Goal: Information Seeking & Learning: Learn about a topic

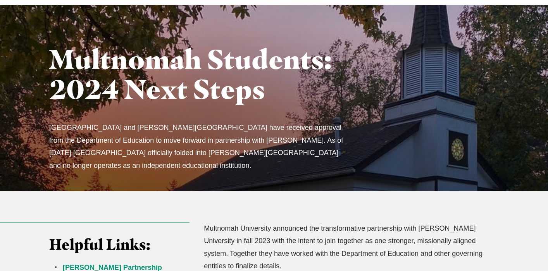
scroll to position [46, 0]
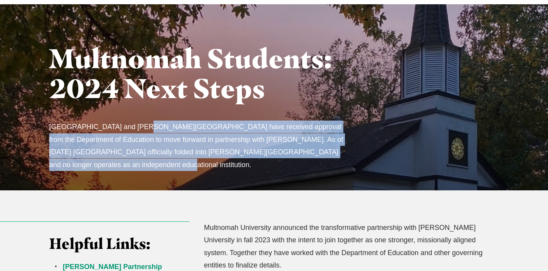
drag, startPoint x: 136, startPoint y: 126, endPoint x: 120, endPoint y: 158, distance: 35.0
click at [120, 158] on p "[GEOGRAPHIC_DATA] and [PERSON_NAME][GEOGRAPHIC_DATA] have received approval fro…" at bounding box center [199, 146] width 300 height 50
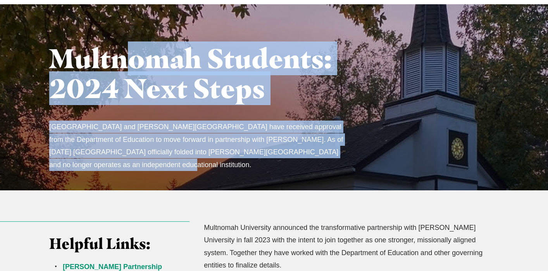
drag, startPoint x: 121, startPoint y: 165, endPoint x: 136, endPoint y: 59, distance: 106.8
click at [136, 59] on div "Multnomah Students: 2024 Next Steps [GEOGRAPHIC_DATA] and [PERSON_NAME][GEOGRAP…" at bounding box center [274, 108] width 496 height 164
click at [136, 59] on h1 "Multnomah Students: 2024 Next Steps" at bounding box center [206, 73] width 314 height 60
drag, startPoint x: 149, startPoint y: 60, endPoint x: 113, endPoint y: 167, distance: 112.5
click at [113, 167] on div "Multnomah Students: 2024 Next Steps [GEOGRAPHIC_DATA] and [PERSON_NAME][GEOGRAP…" at bounding box center [274, 108] width 496 height 164
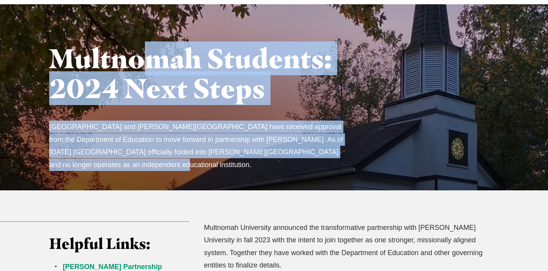
click at [113, 167] on p "[GEOGRAPHIC_DATA] and [PERSON_NAME][GEOGRAPHIC_DATA] have received approval fro…" at bounding box center [199, 146] width 300 height 50
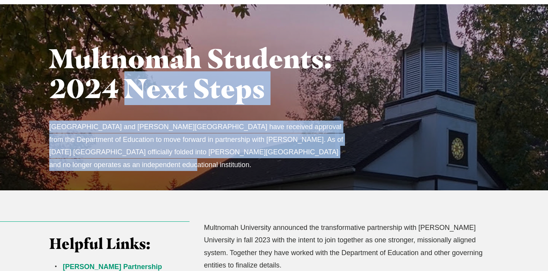
drag, startPoint x: 127, startPoint y: 170, endPoint x: 128, endPoint y: 95, distance: 75.3
click at [128, 95] on div "Multnomah Students: 2024 Next Steps [GEOGRAPHIC_DATA] and [PERSON_NAME][GEOGRAP…" at bounding box center [274, 108] width 496 height 164
click at [128, 95] on h1 "Multnomah Students: 2024 Next Steps" at bounding box center [206, 73] width 314 height 60
